Goal: Task Accomplishment & Management: Manage account settings

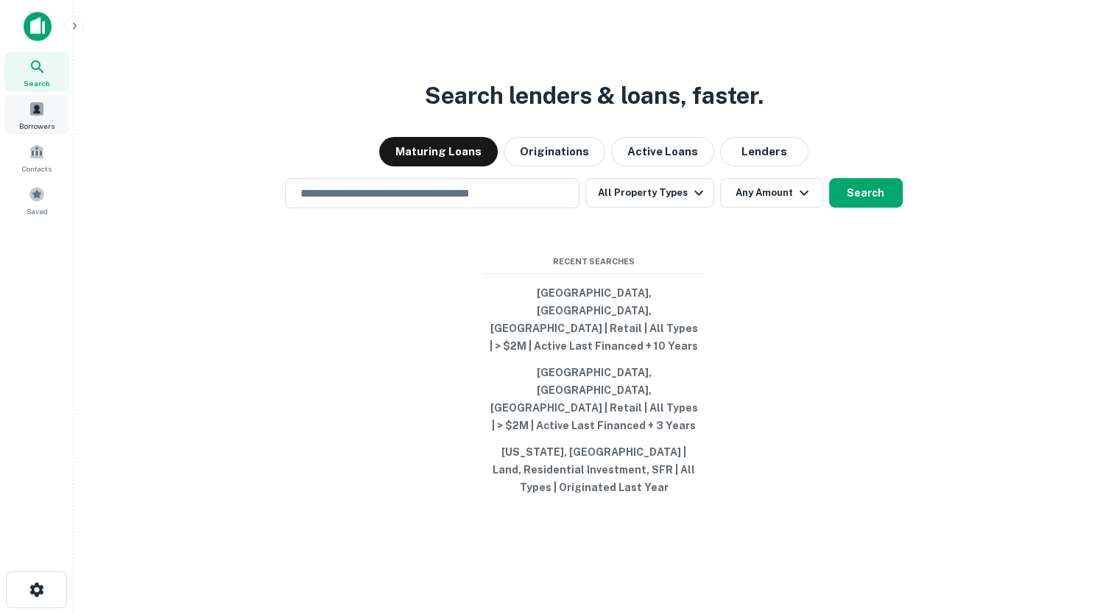
click at [42, 125] on span "Borrowers" at bounding box center [36, 126] width 35 height 12
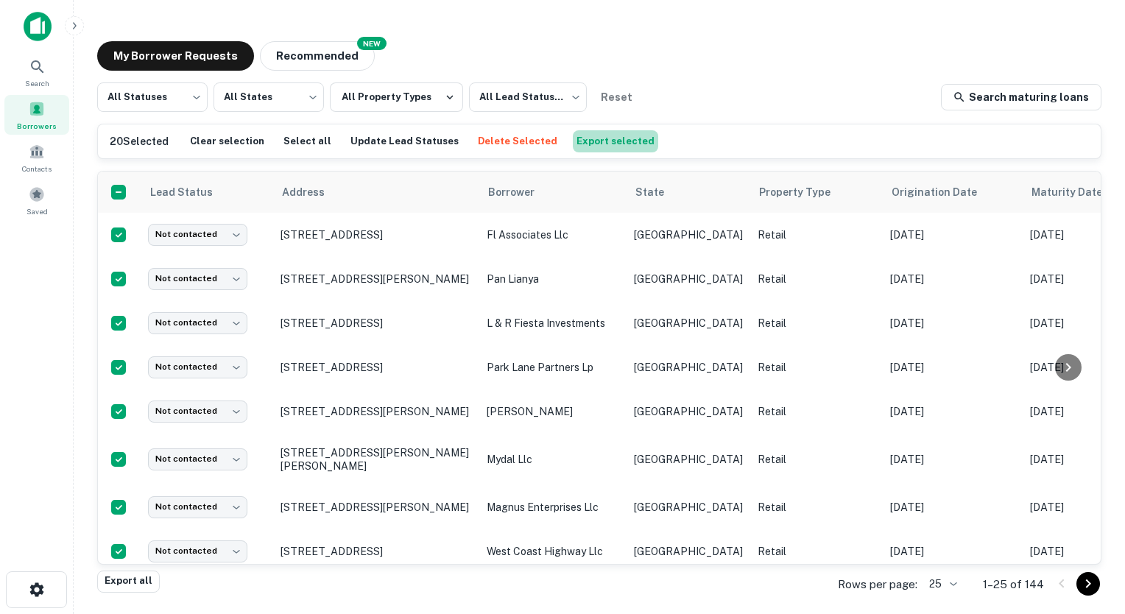
click at [591, 142] on button "Export selected" at bounding box center [615, 141] width 85 height 22
